Goal: Transaction & Acquisition: Purchase product/service

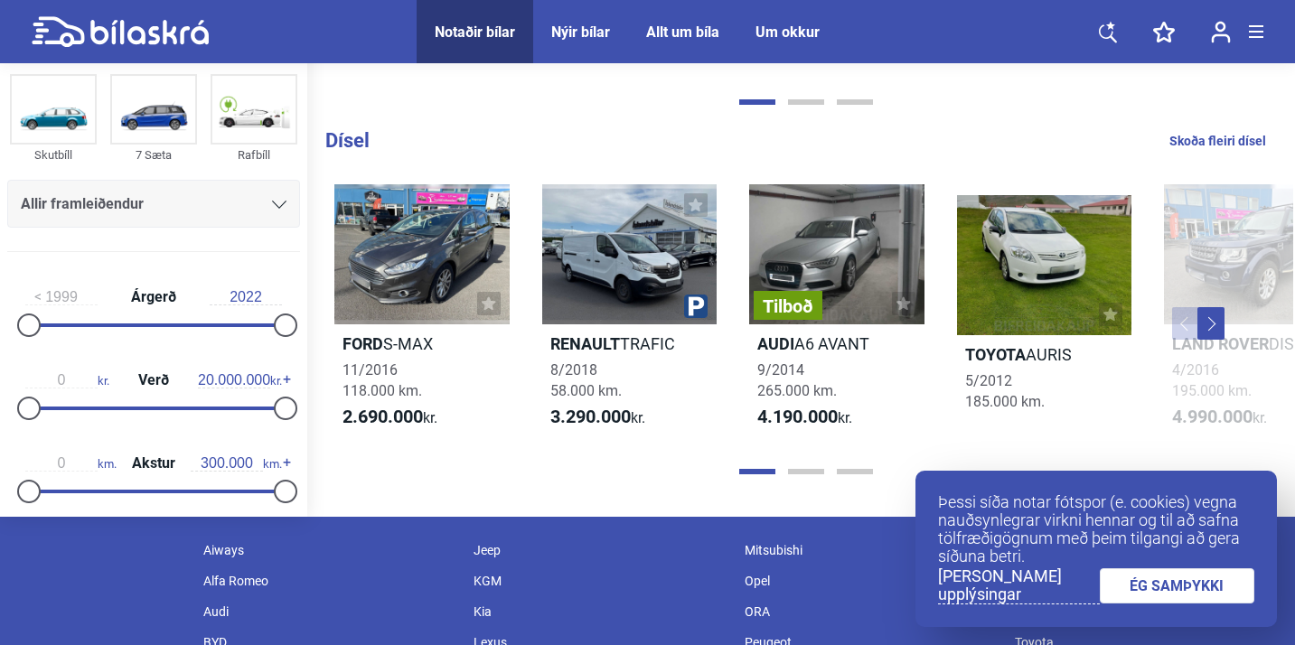
scroll to position [1837, 0]
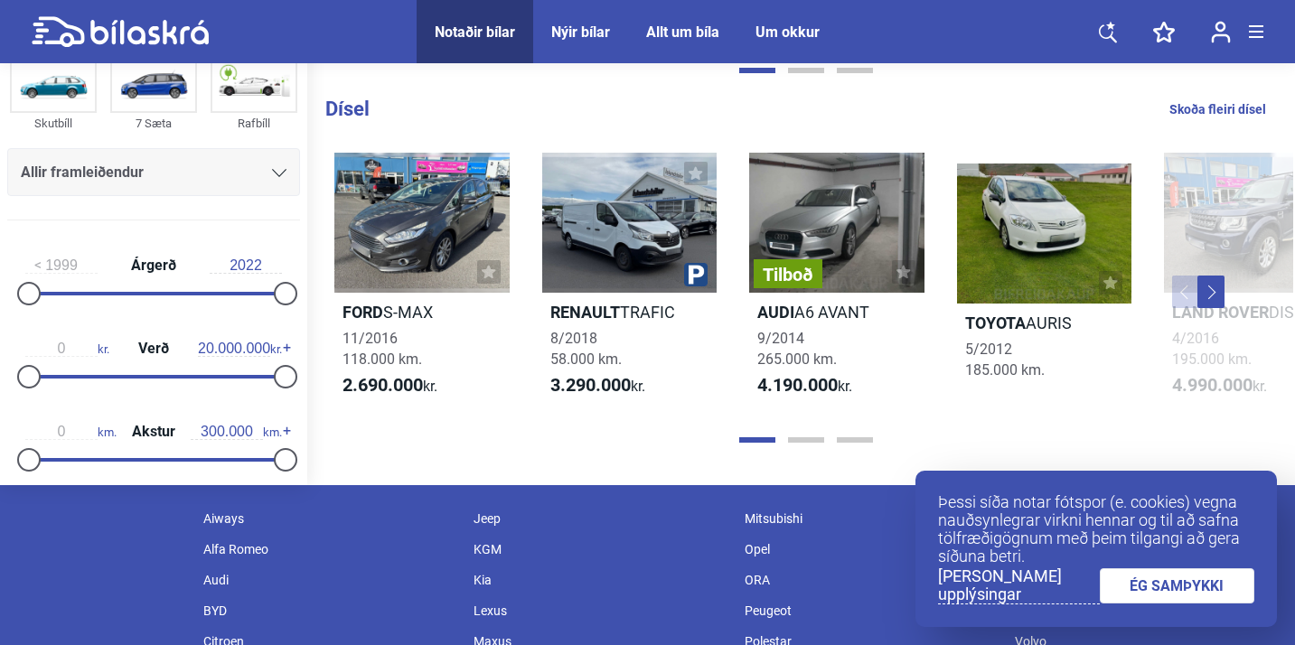
click at [1174, 586] on link "ÉG SAMÞYKKI" at bounding box center [1177, 585] width 155 height 35
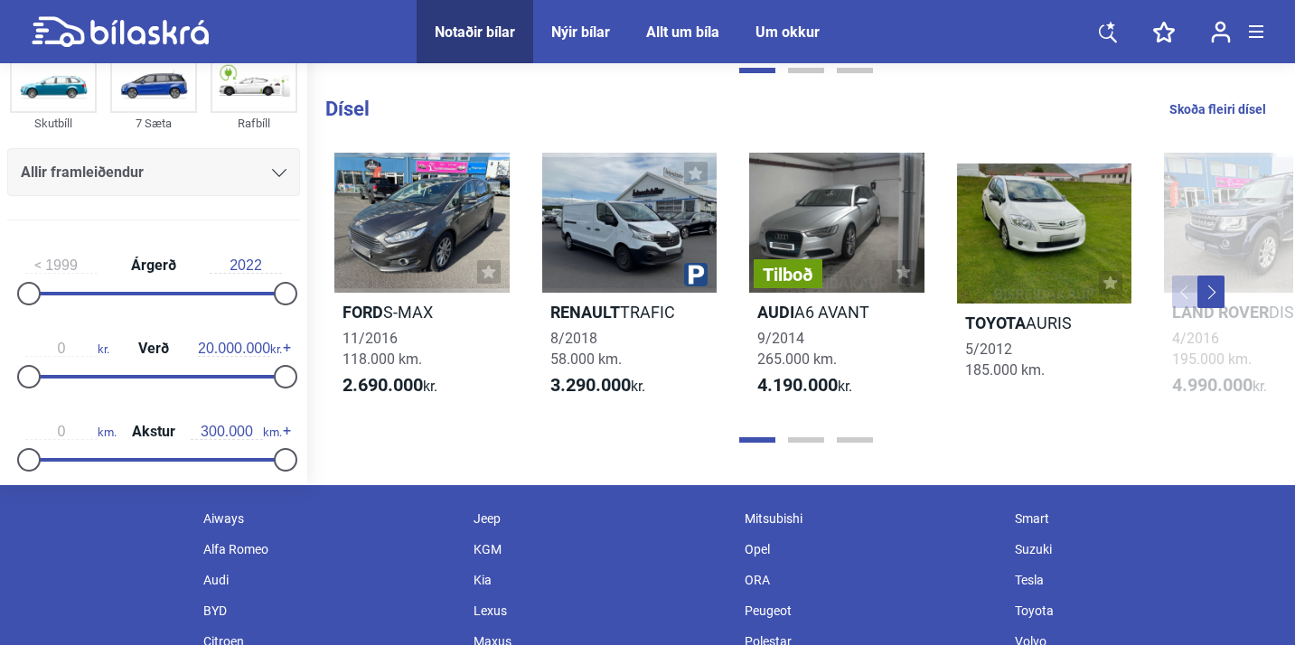
scroll to position [1816, 0]
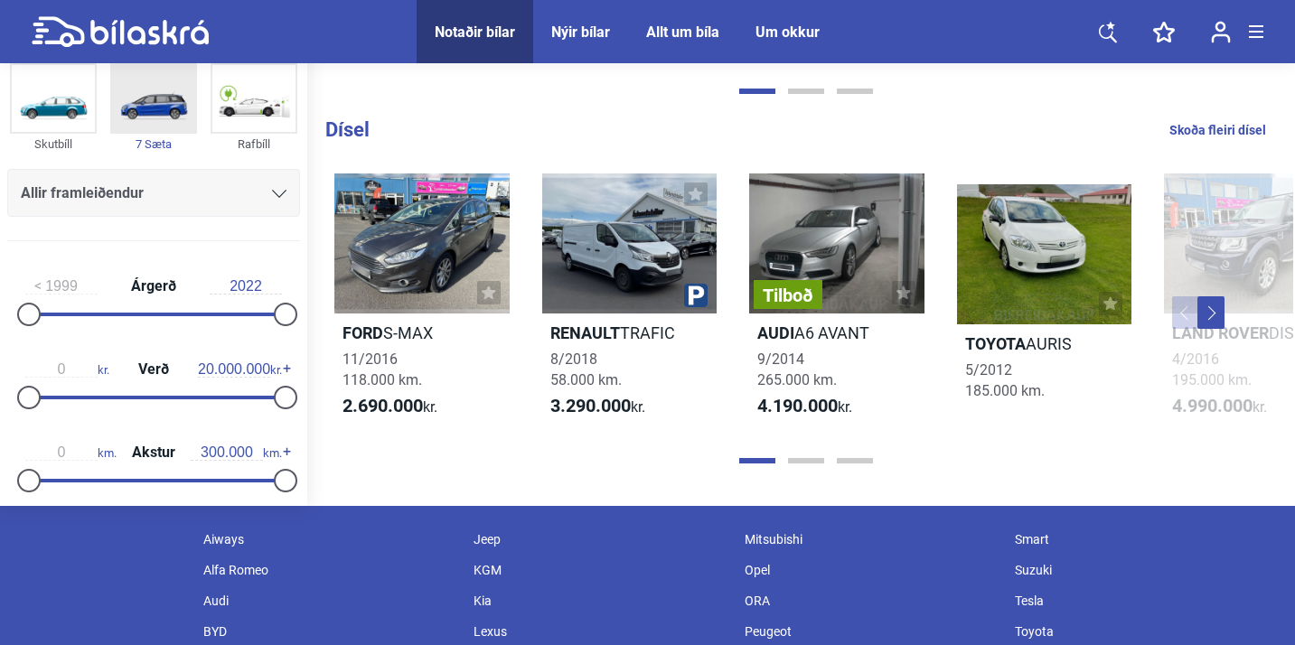
click at [175, 114] on img at bounding box center [153, 98] width 83 height 67
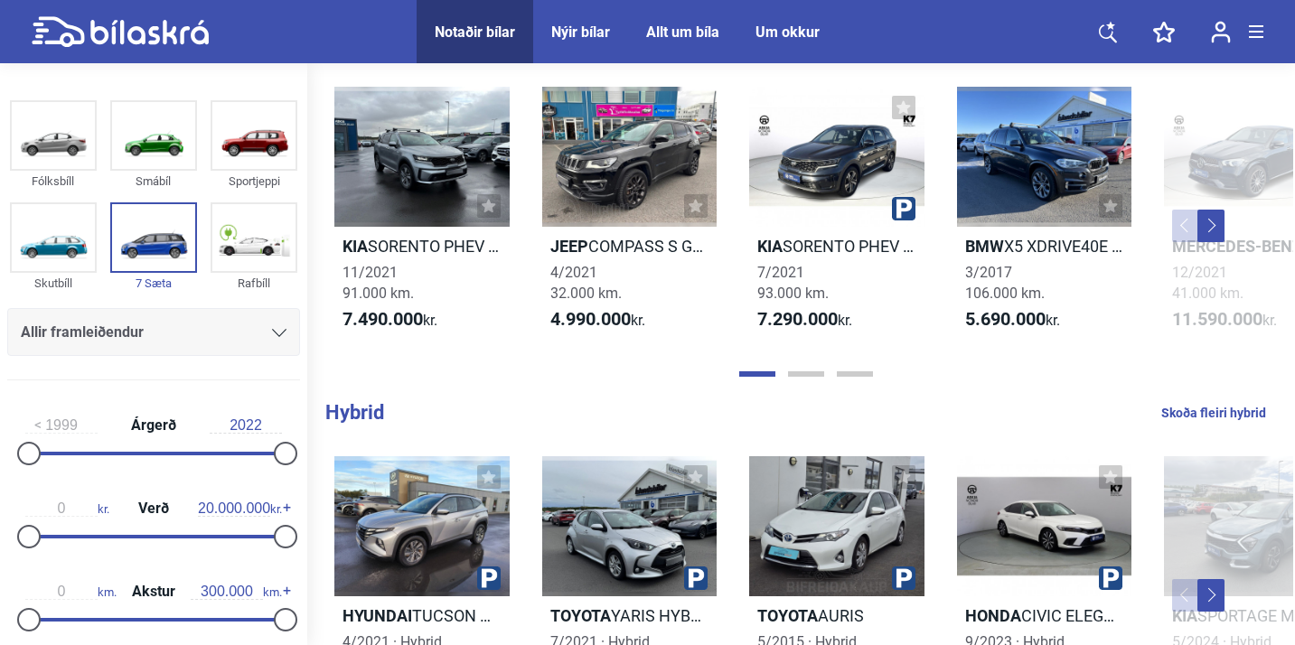
scroll to position [798, 0]
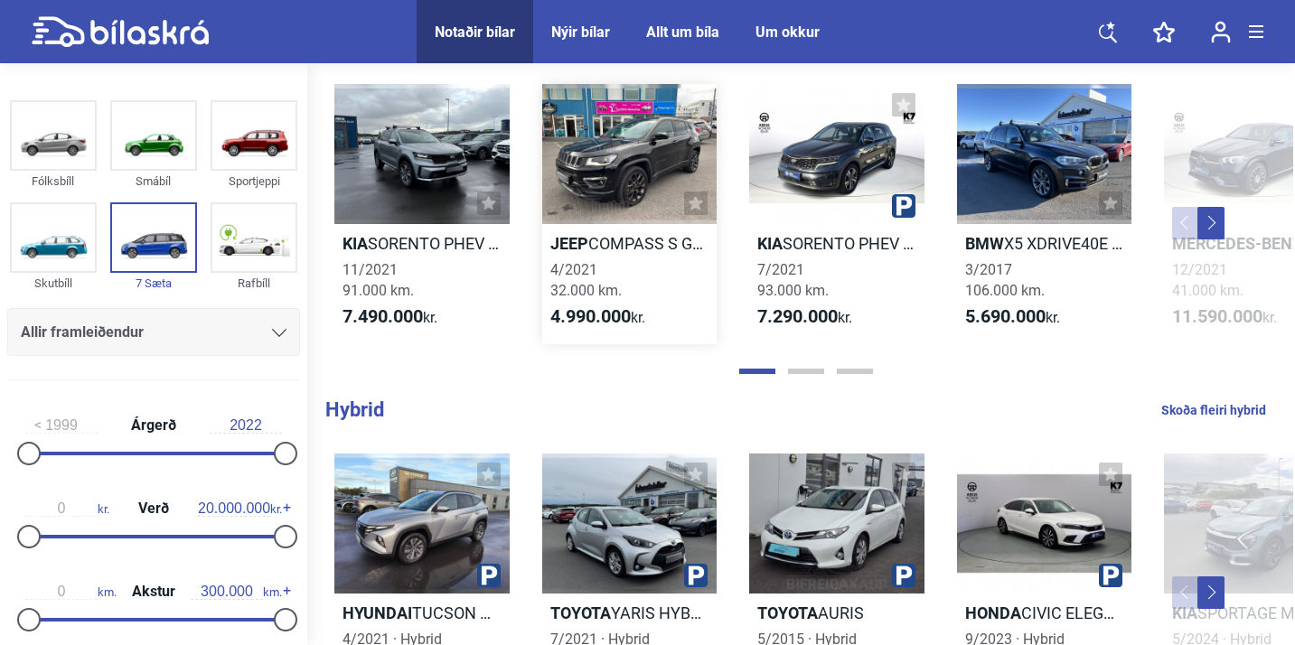
click at [602, 249] on h2 "Jeep COMPASS S GLERÞAK" at bounding box center [629, 243] width 175 height 21
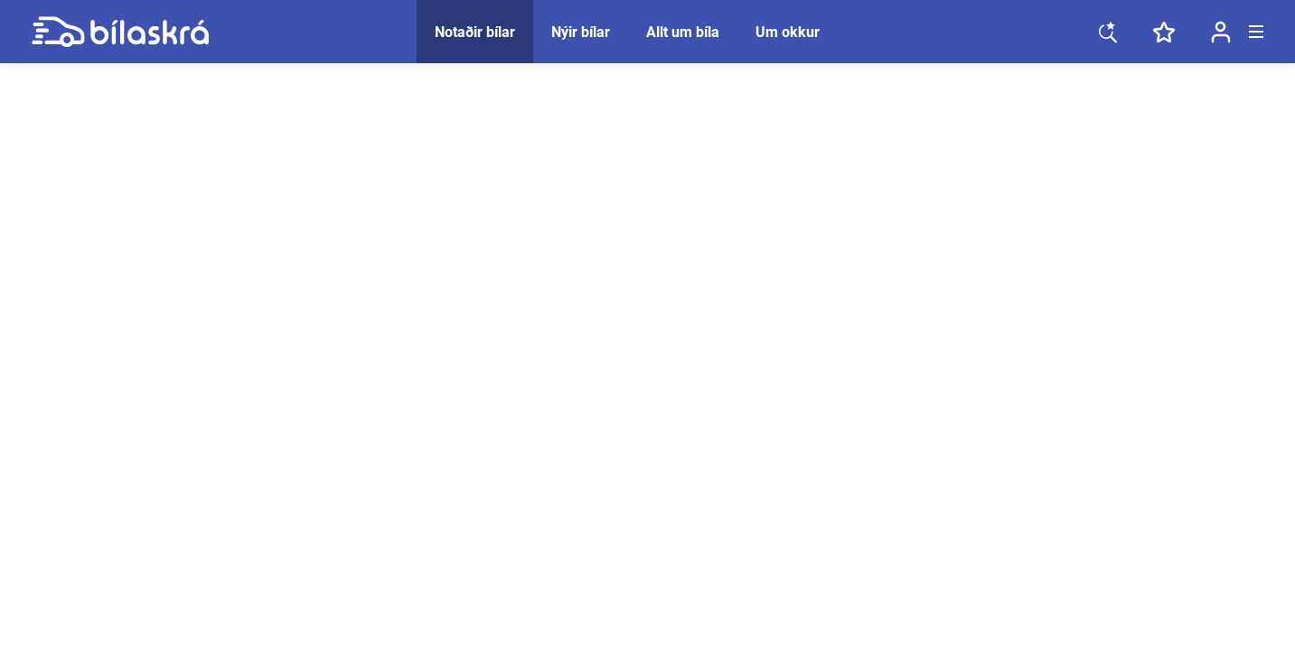
scroll to position [70, 0]
click at [495, 34] on div "Notaðir bílar" at bounding box center [475, 31] width 80 height 17
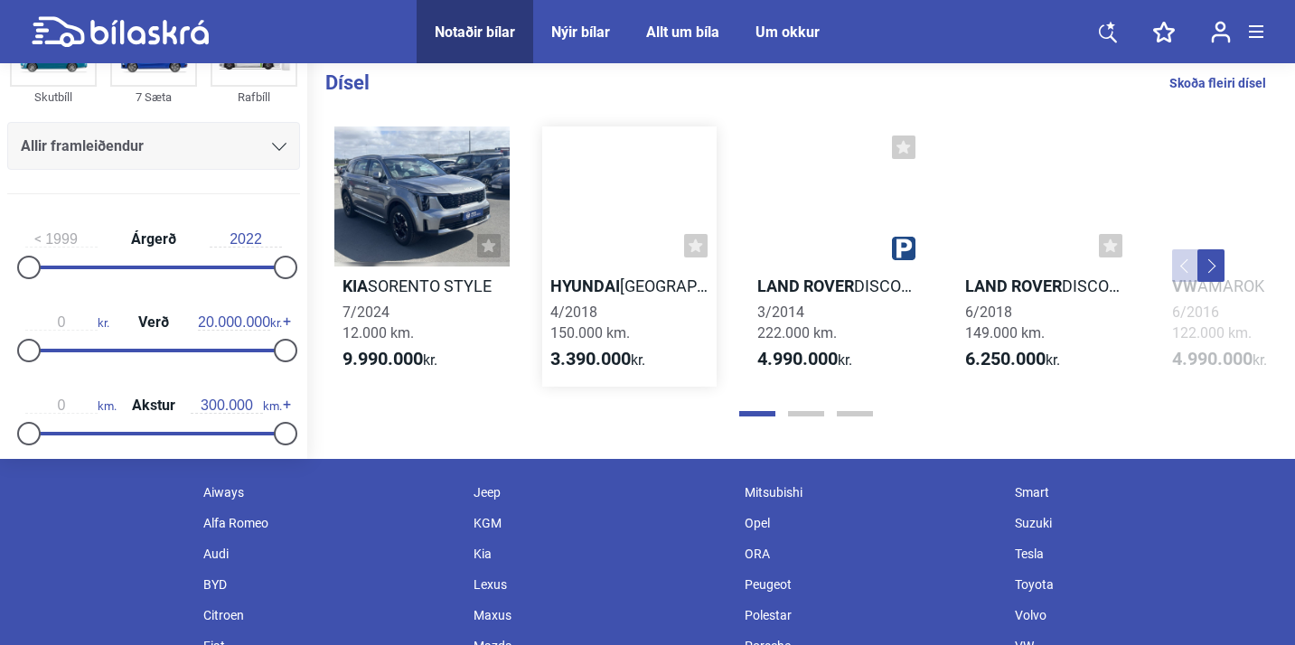
scroll to position [1864, 0]
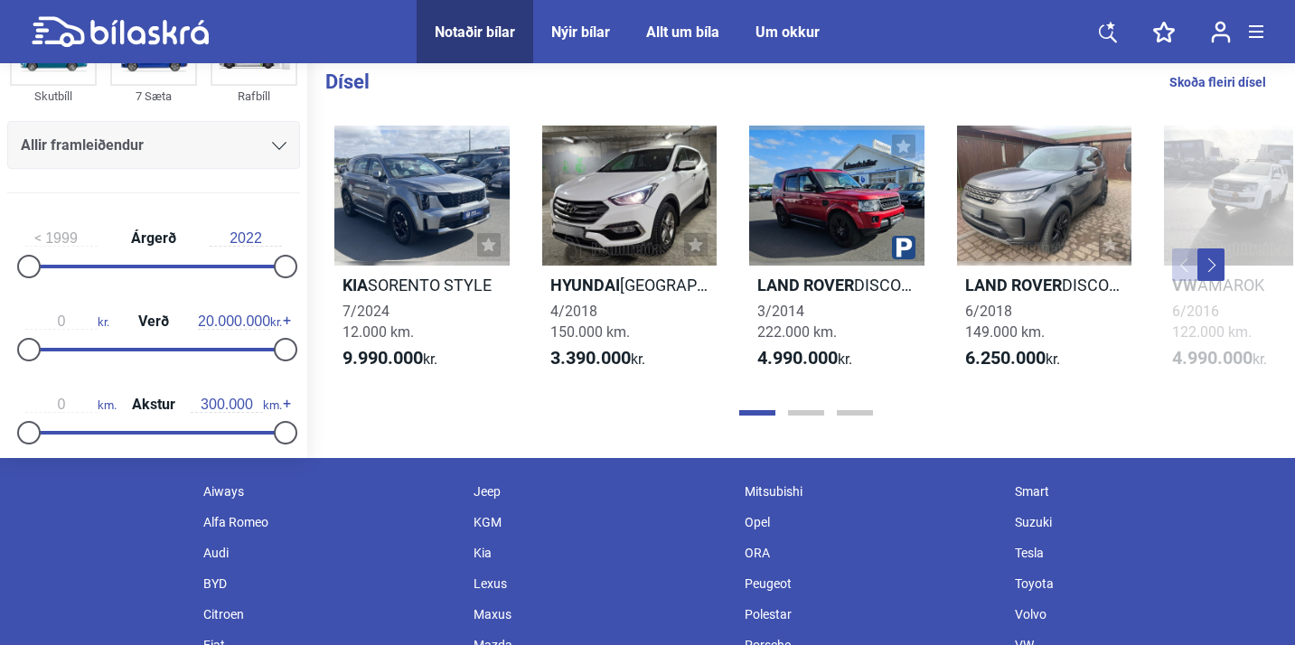
click at [1205, 273] on button "Next" at bounding box center [1210, 265] width 27 height 33
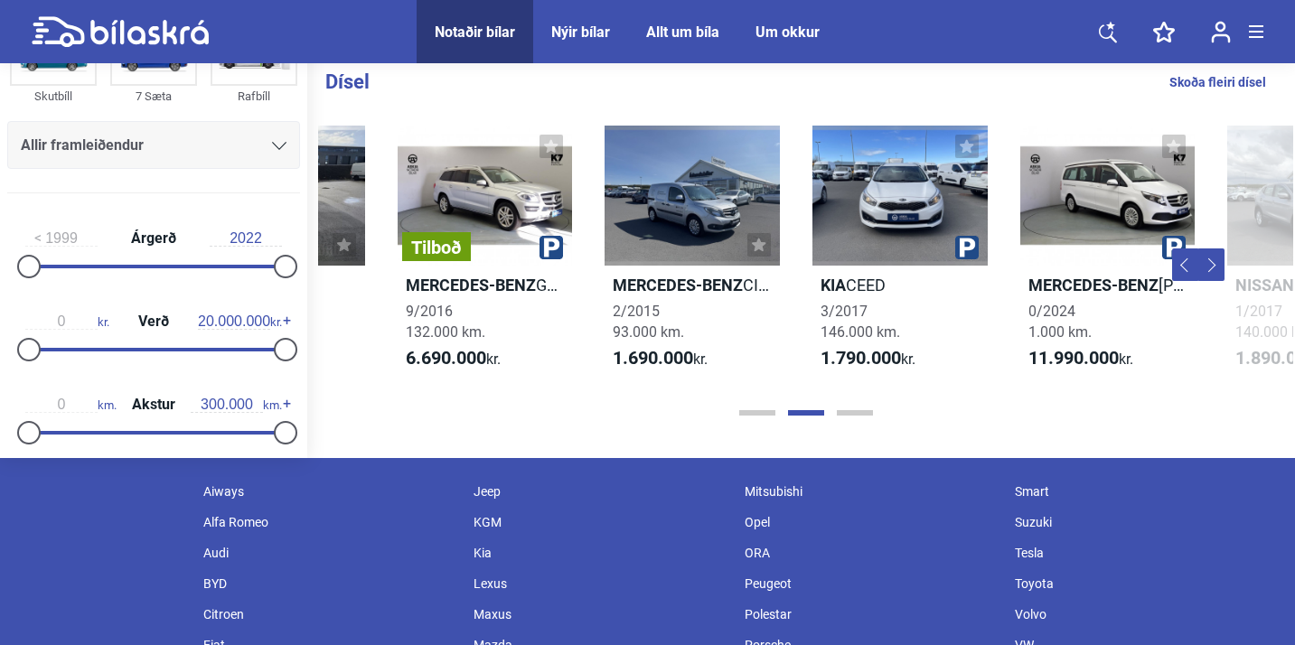
scroll to position [0, 975]
click at [1205, 273] on button "Next" at bounding box center [1210, 265] width 27 height 33
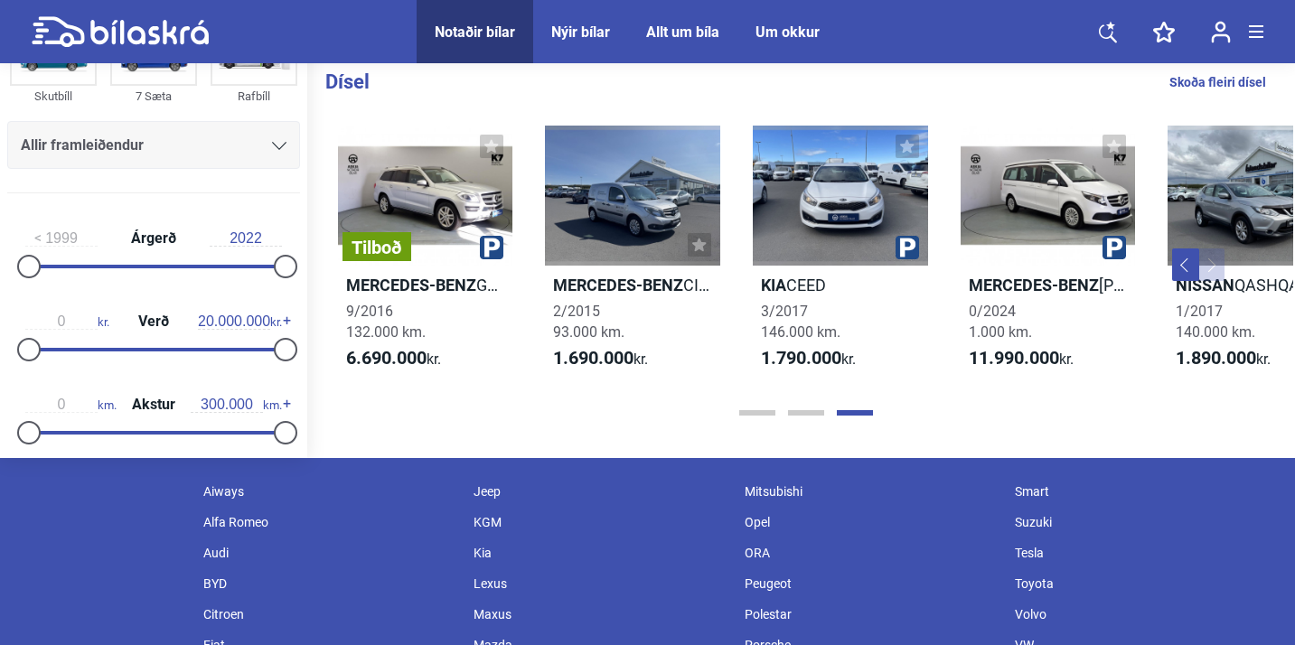
scroll to position [0, 1100]
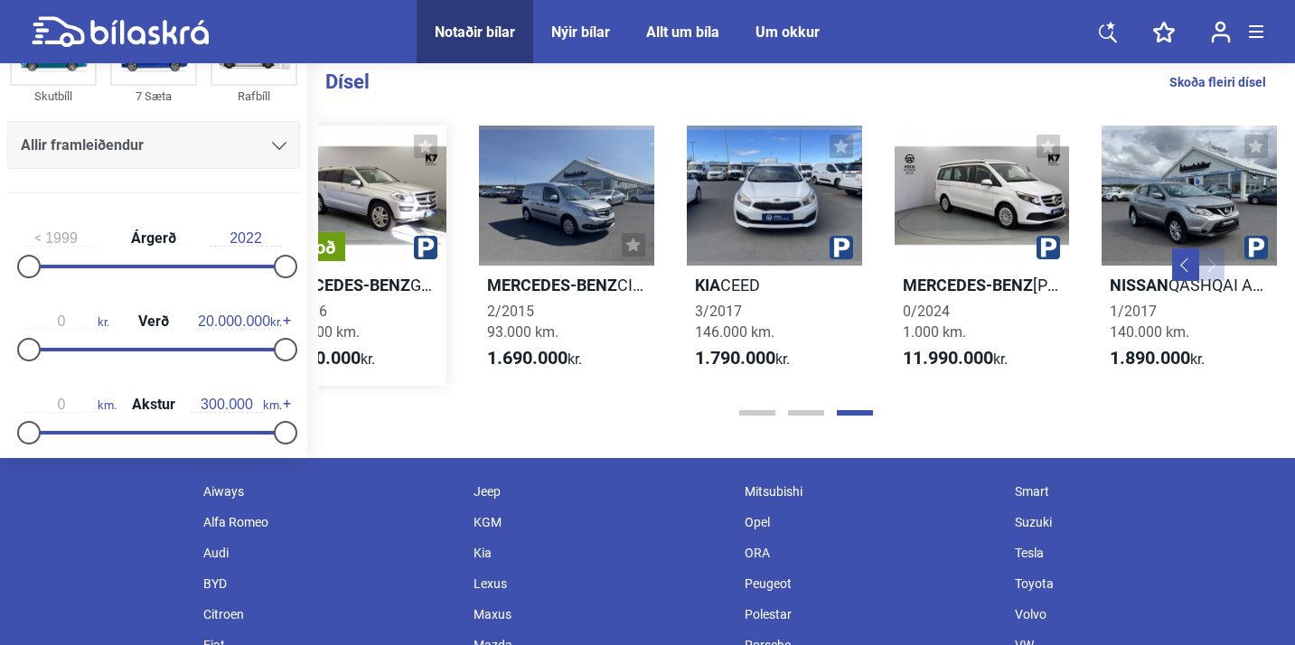
click at [378, 197] on div "Tilboð" at bounding box center [359, 196] width 175 height 140
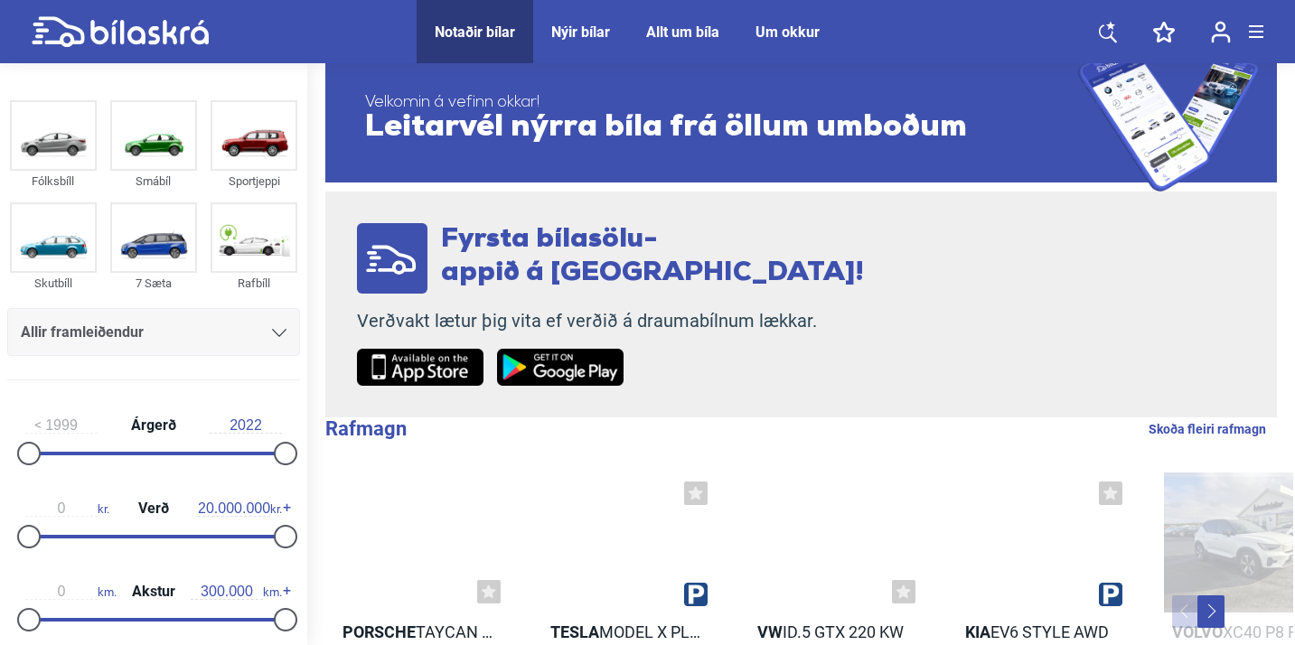
scroll to position [29, 0]
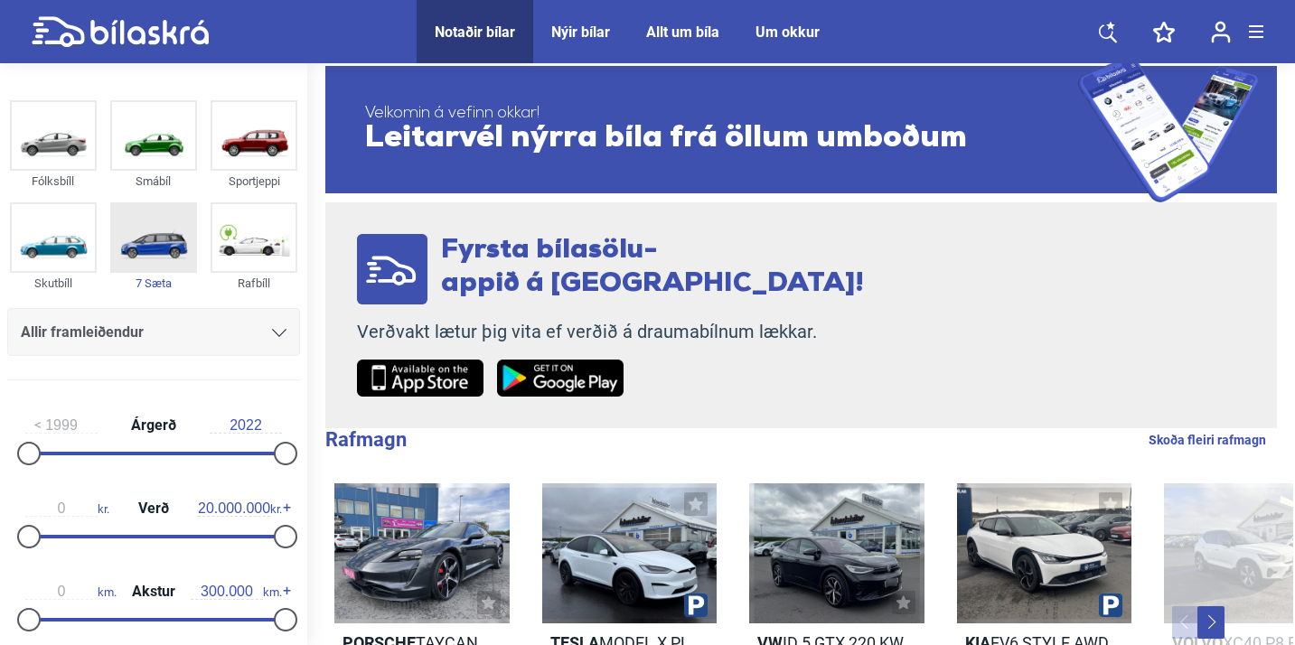
click at [134, 242] on img at bounding box center [153, 237] width 83 height 67
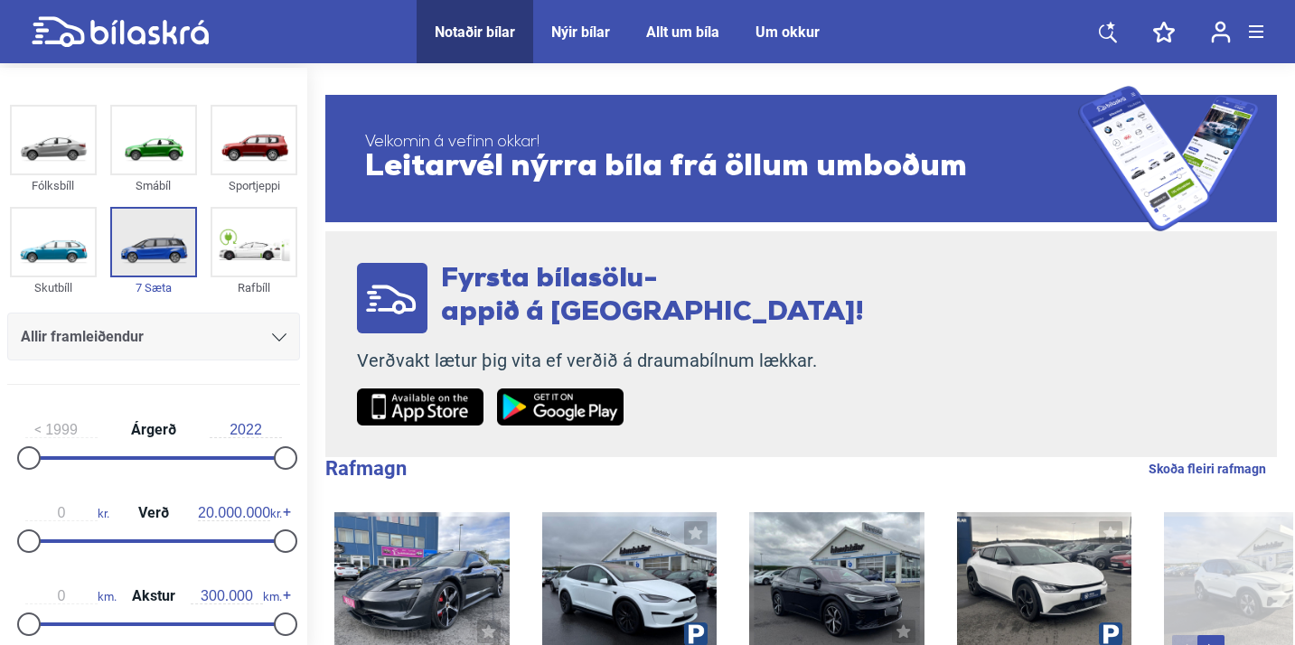
click at [162, 253] on img at bounding box center [153, 242] width 83 height 67
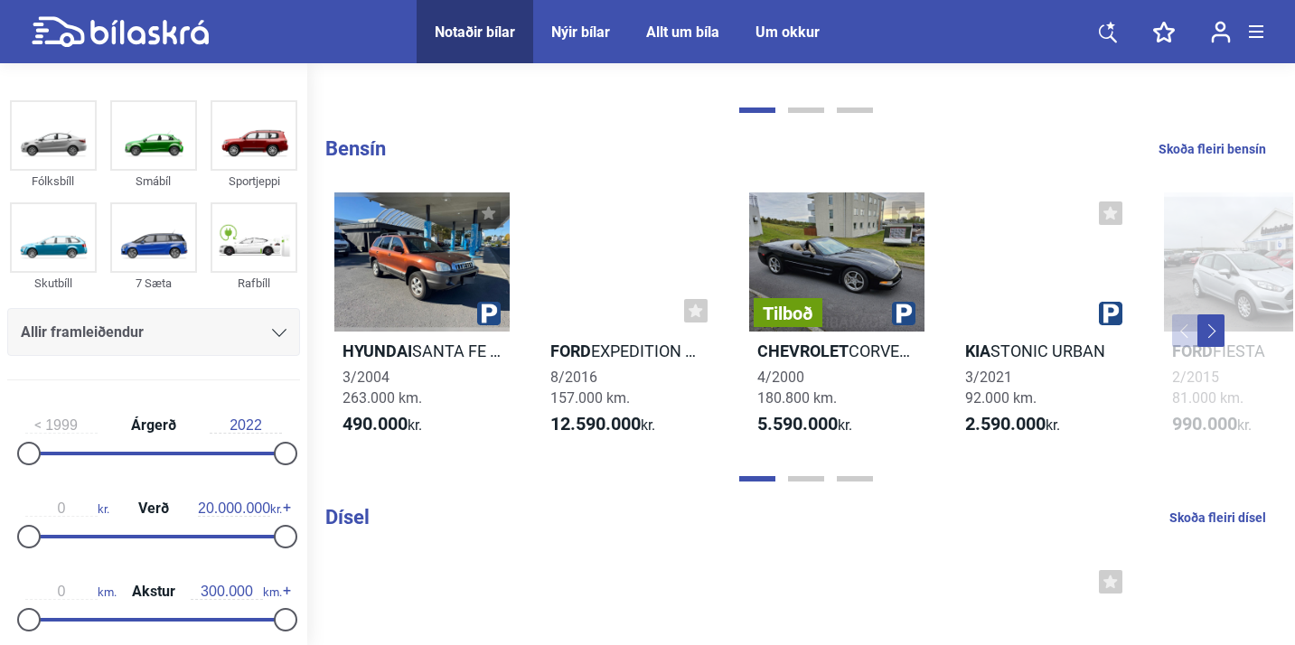
scroll to position [1426, 0]
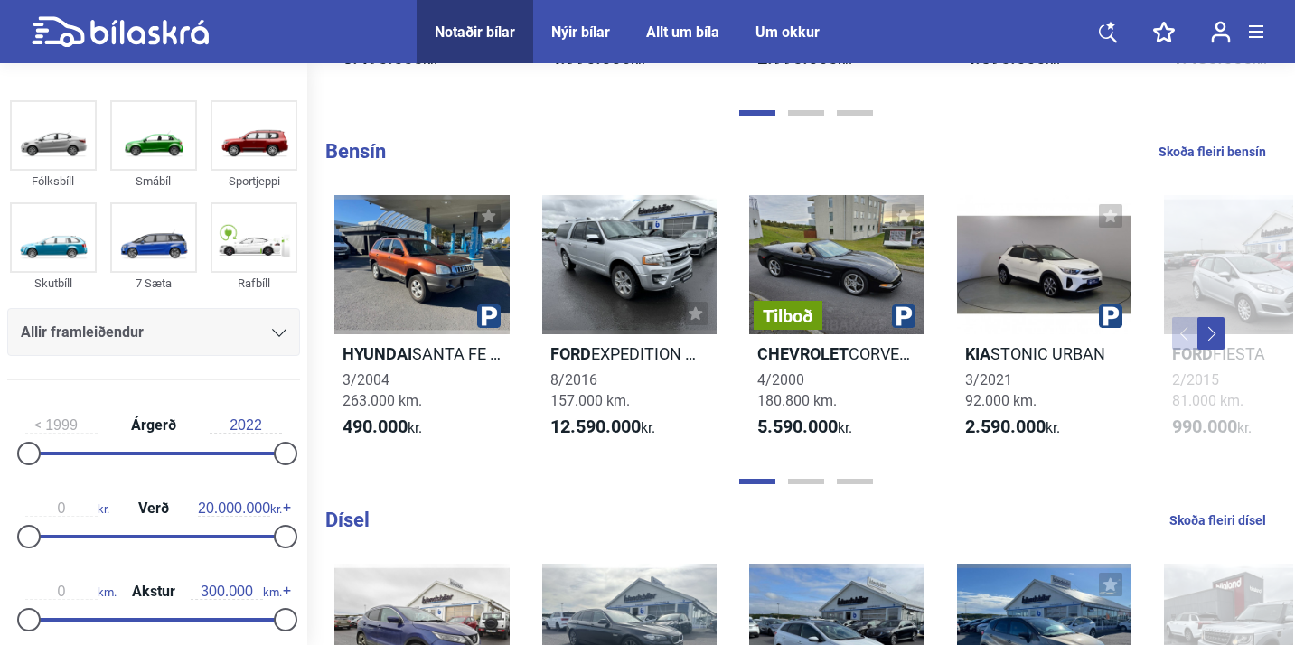
click at [1209, 333] on button "Next" at bounding box center [1210, 333] width 27 height 33
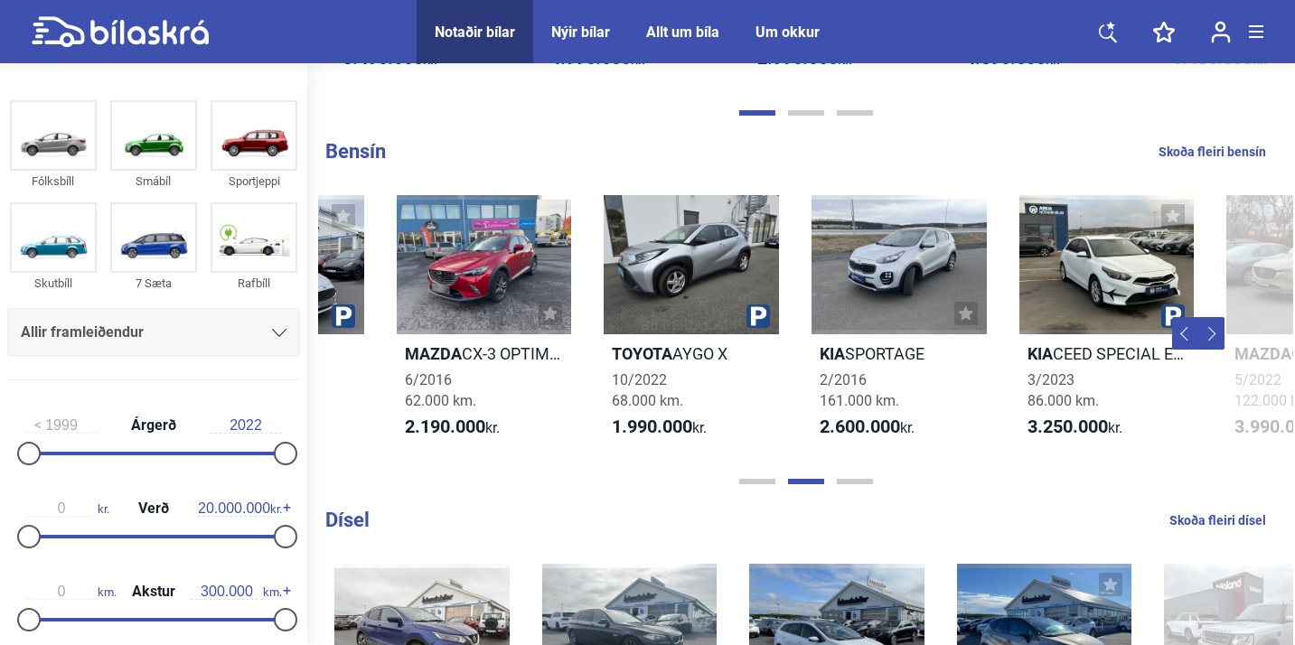
click at [1209, 333] on button "Next" at bounding box center [1210, 333] width 27 height 33
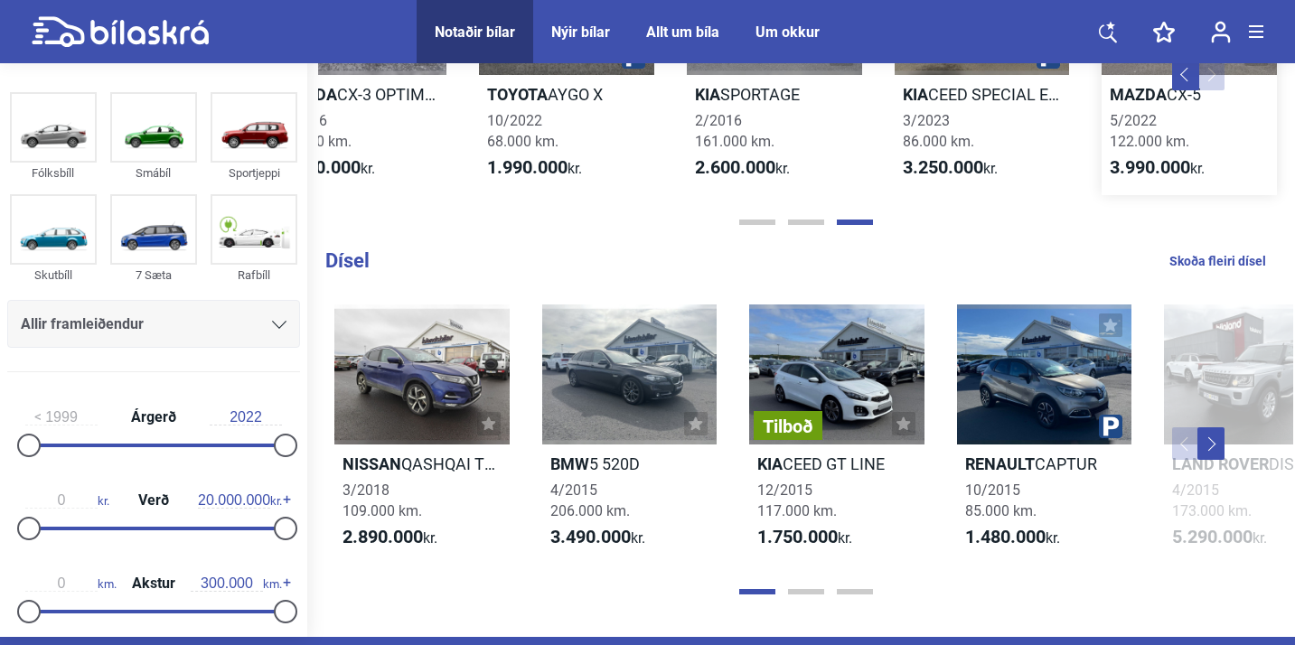
scroll to position [1764, 0]
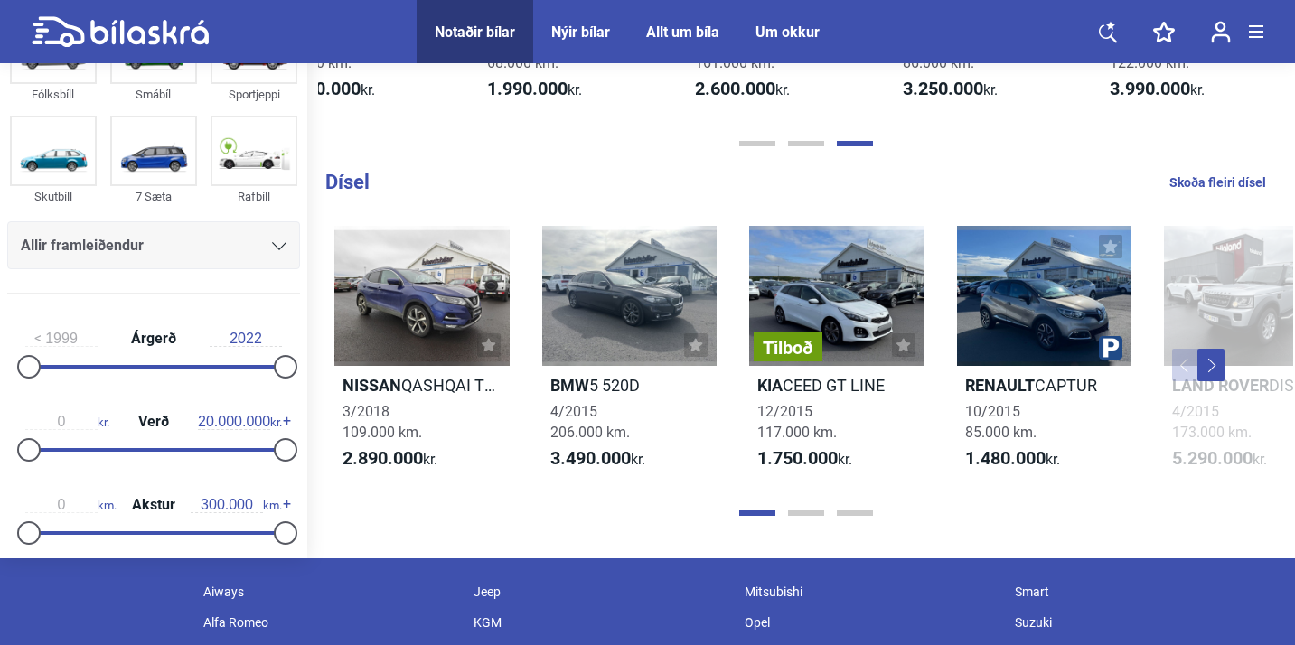
click at [1207, 371] on button "Next" at bounding box center [1210, 365] width 27 height 33
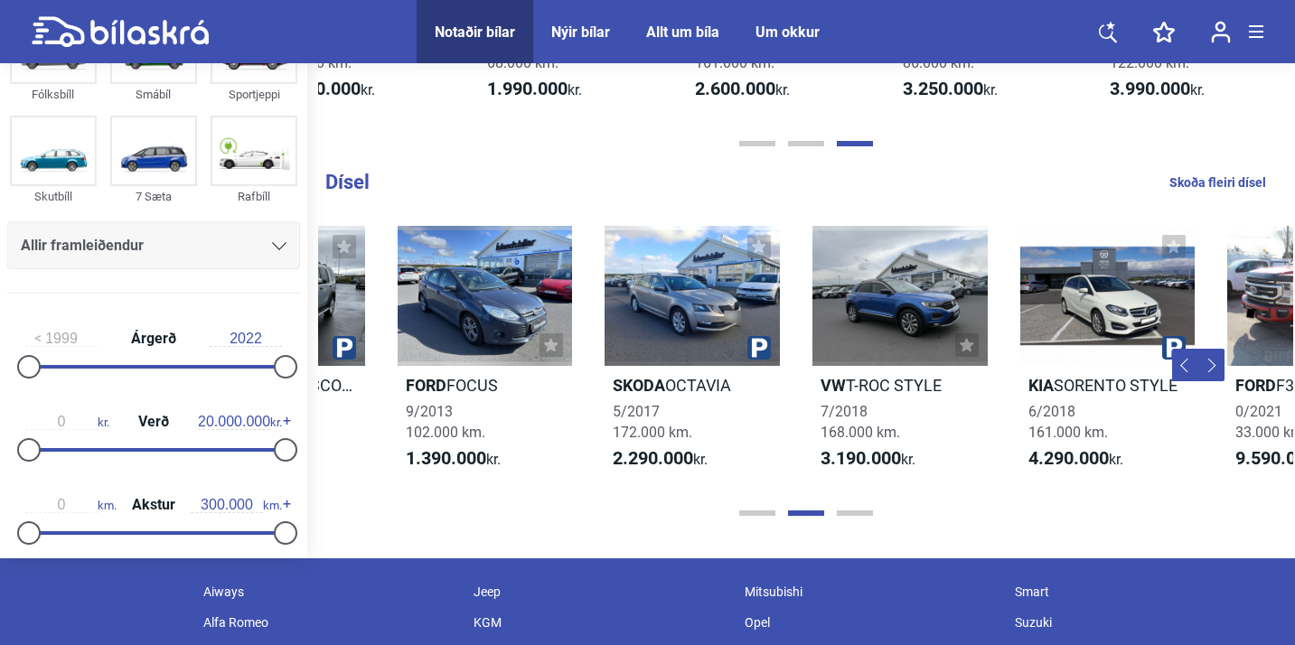
scroll to position [0, 975]
click at [1207, 371] on button "Next" at bounding box center [1210, 365] width 27 height 33
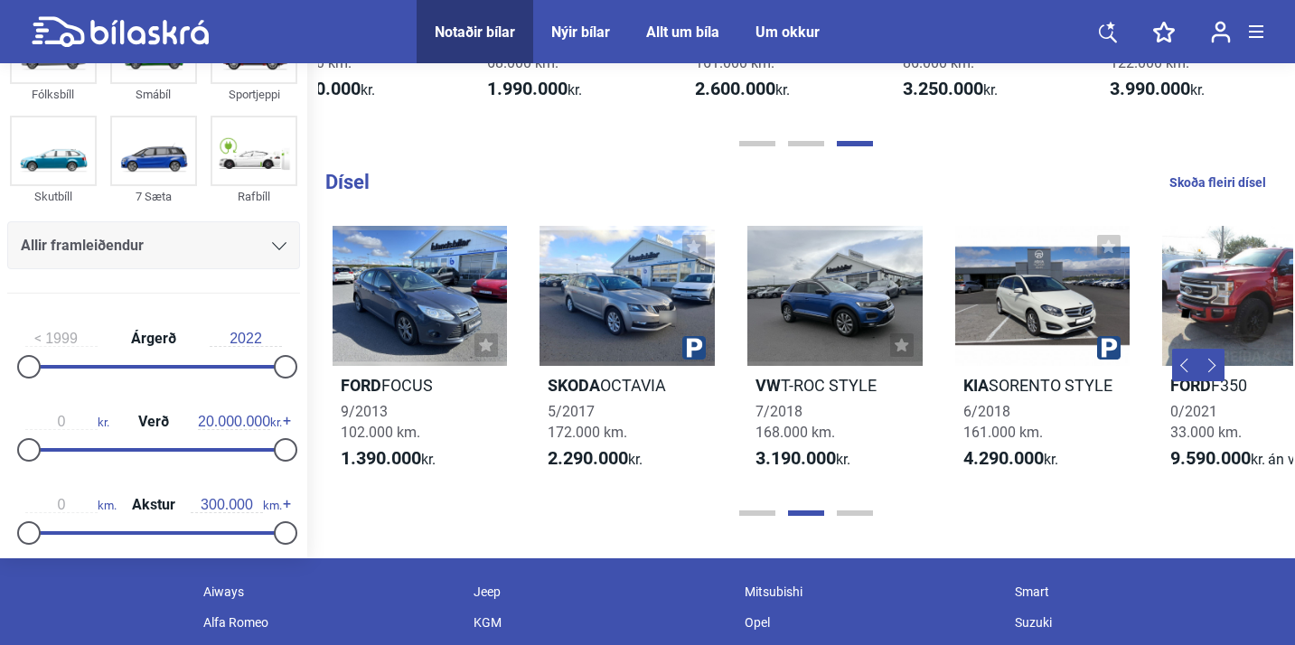
scroll to position [0, 1100]
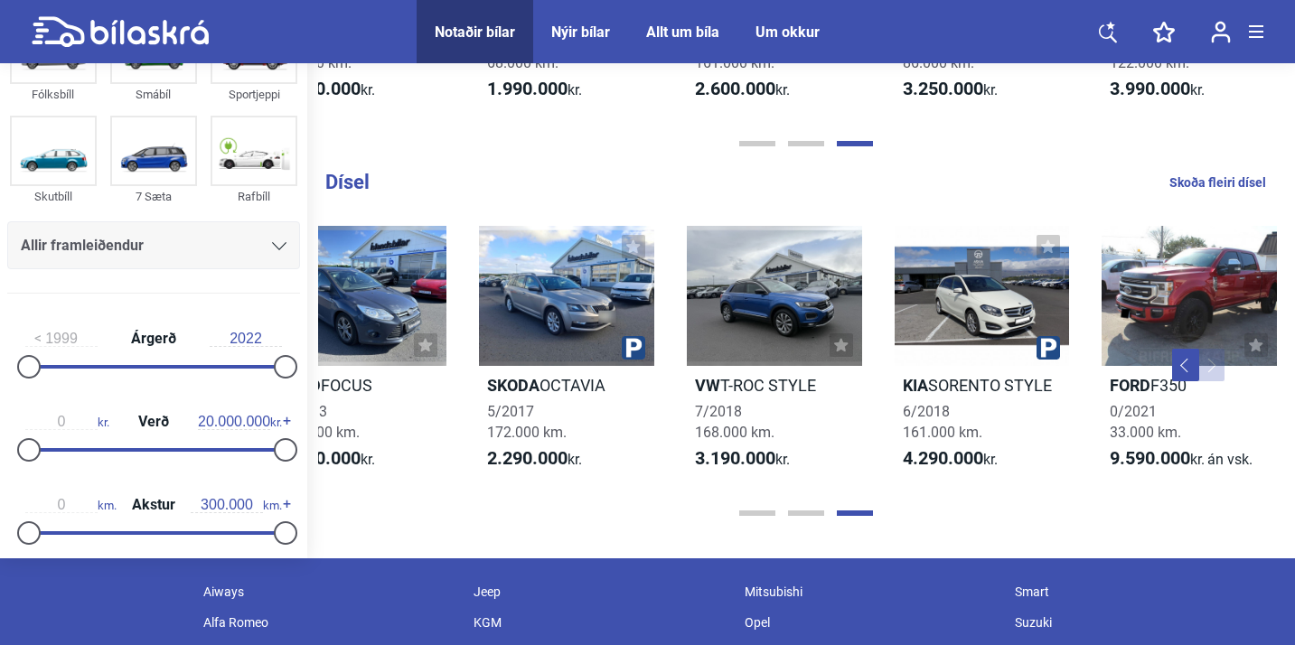
click at [1207, 371] on button "Next" at bounding box center [1210, 365] width 27 height 33
click at [1183, 301] on div at bounding box center [1189, 296] width 175 height 140
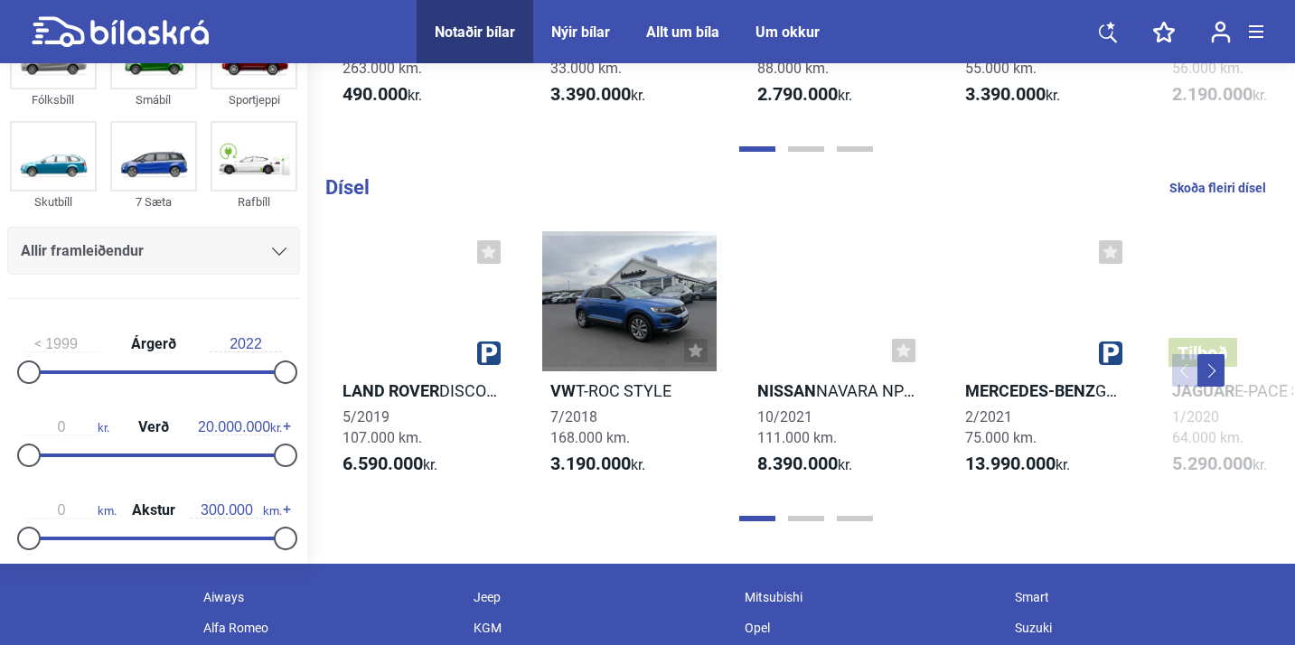
scroll to position [1764, 0]
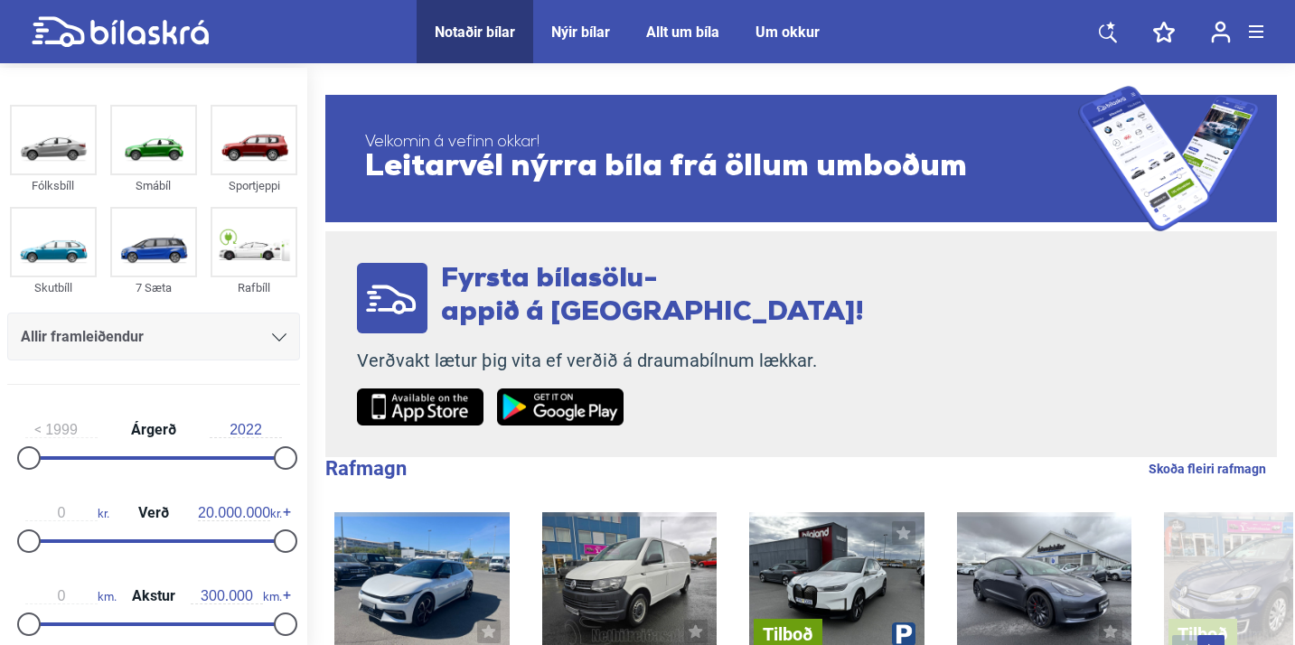
scroll to position [29, 0]
